Goal: Task Accomplishment & Management: Manage account settings

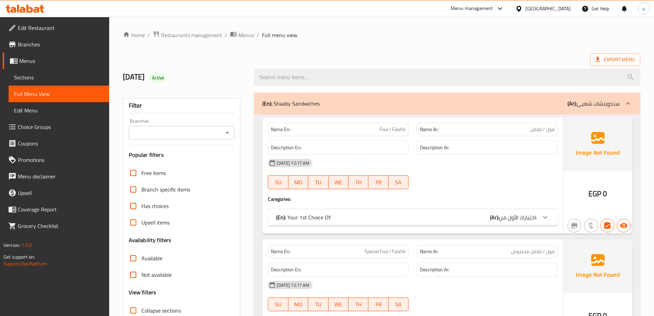
click at [523, 12] on icon at bounding box center [519, 8] width 7 height 7
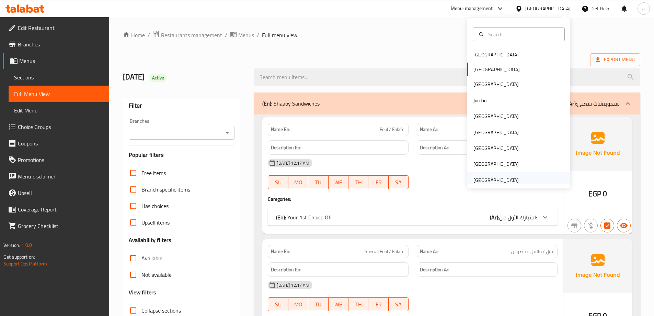
click at [490, 179] on div "[GEOGRAPHIC_DATA]" at bounding box center [496, 180] width 45 height 8
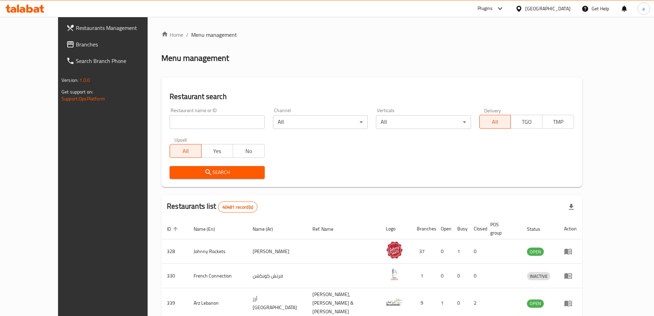
click at [61, 48] on link "Branches" at bounding box center [114, 44] width 106 height 16
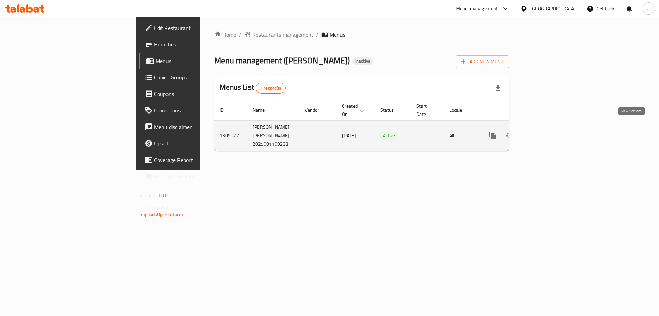
click at [551, 129] on link "enhanced table" at bounding box center [542, 135] width 16 height 16
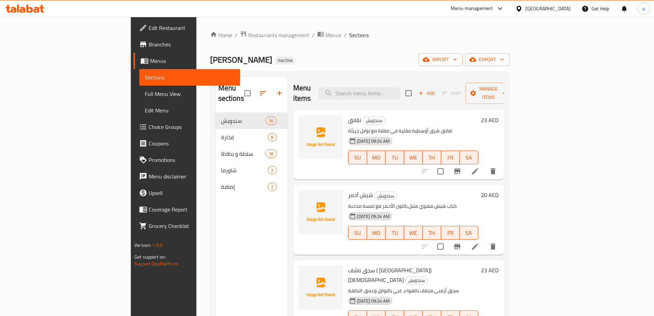
click at [150, 63] on span "Menus" at bounding box center [192, 61] width 84 height 8
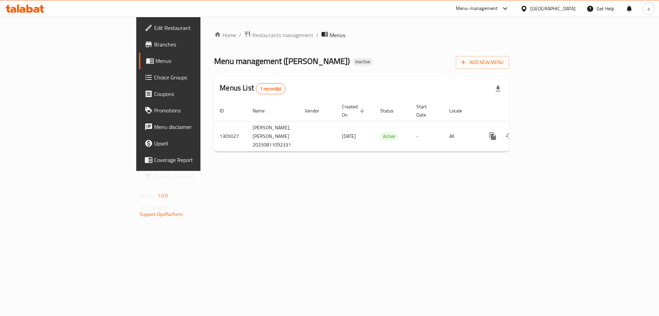
click at [509, 69] on div "Home / Restaurants management / Menus Menu management ( Hannouf Gourmet ) Inact…" at bounding box center [361, 94] width 295 height 126
click at [504, 64] on span "Add New Menu" at bounding box center [483, 62] width 42 height 9
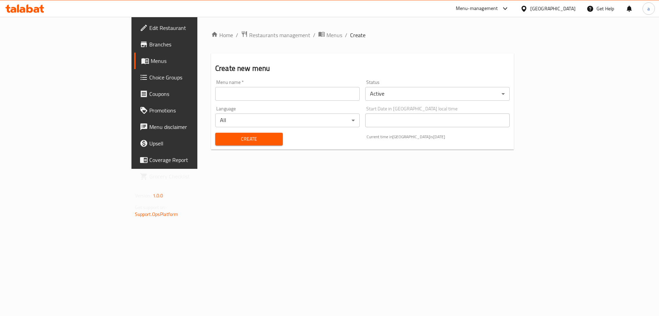
click at [293, 94] on input "text" at bounding box center [287, 94] width 145 height 14
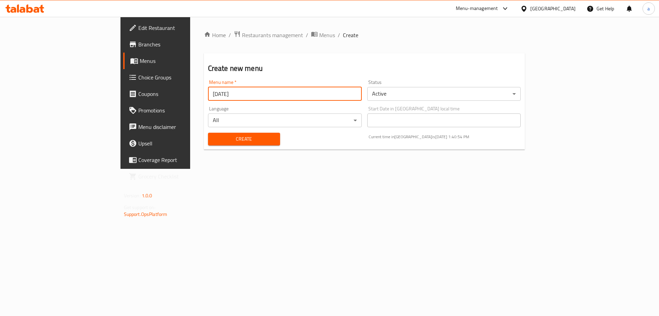
type input "[DATE]"
click at [208, 133] on button "Create" at bounding box center [244, 139] width 72 height 13
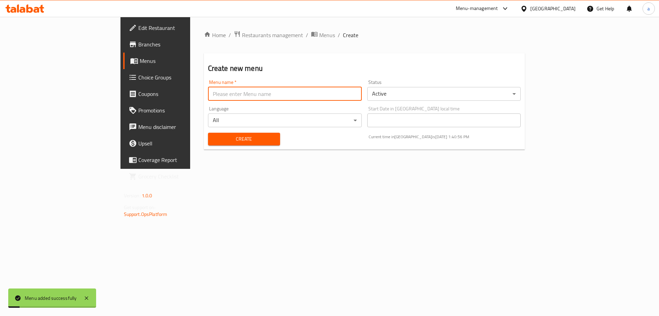
click at [140, 63] on span "Menus" at bounding box center [183, 61] width 86 height 8
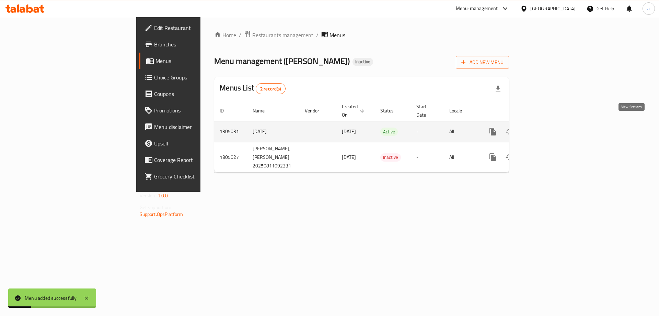
click at [547, 127] on icon "enhanced table" at bounding box center [543, 131] width 8 height 8
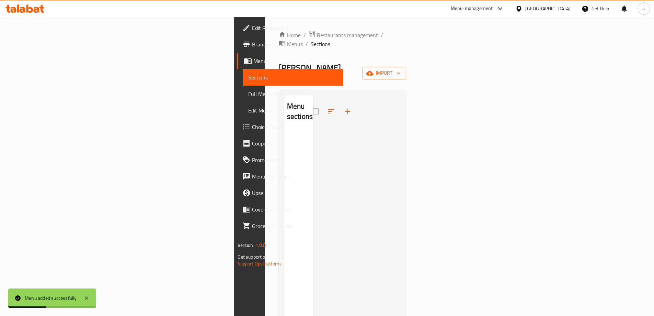
click at [252, 31] on span "Edit Restaurant" at bounding box center [295, 28] width 86 height 8
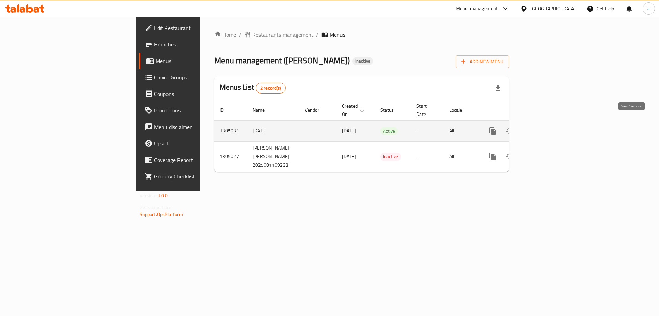
click at [547, 127] on icon "enhanced table" at bounding box center [543, 131] width 8 height 8
